Goal: Task Accomplishment & Management: Use online tool/utility

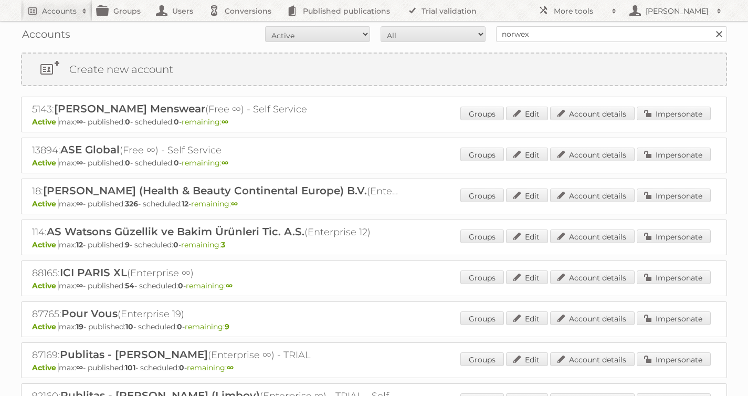
type input "norwex"
click at [710, 26] on input "Search" at bounding box center [718, 34] width 16 height 16
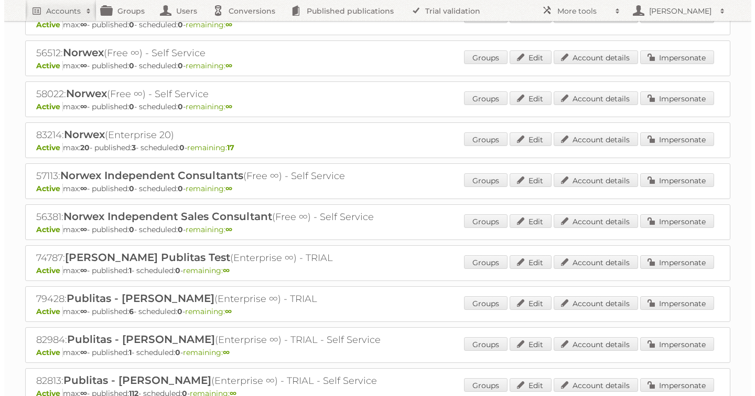
scroll to position [445, 0]
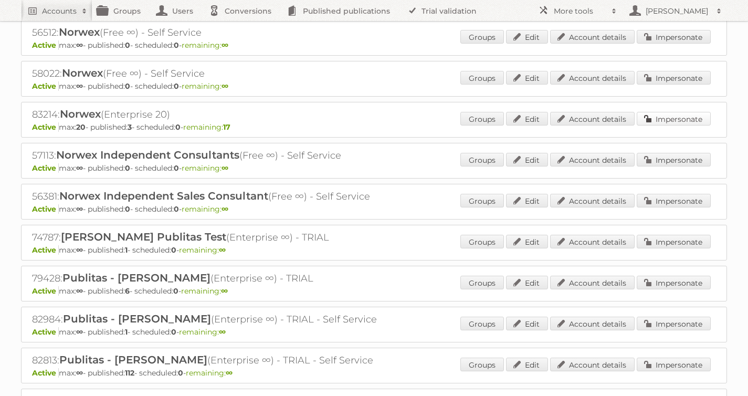
click at [670, 119] on link "Impersonate" at bounding box center [673, 119] width 74 height 14
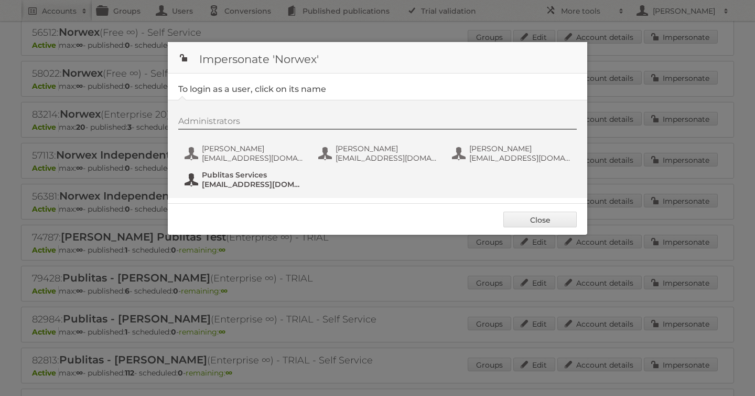
click at [241, 183] on span "fs+norwex@publitas.com" at bounding box center [253, 183] width 102 height 9
